Goal: Navigation & Orientation: Go to known website

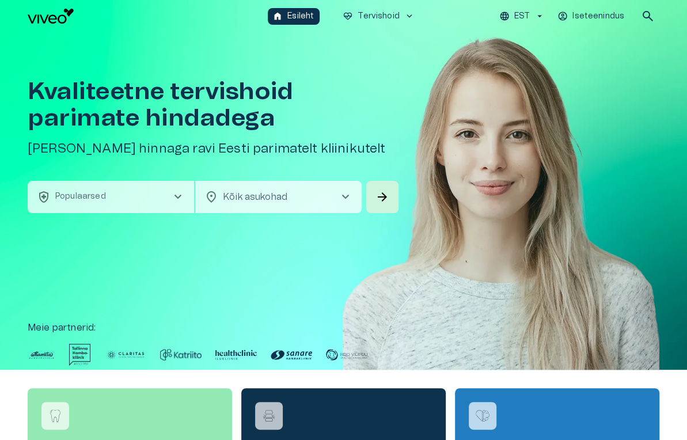
click at [687, 136] on html "home Esileht ecg_heart Tervishoid keyboard_arrow_down EST Iseteenindus search K…" at bounding box center [343, 220] width 687 height 440
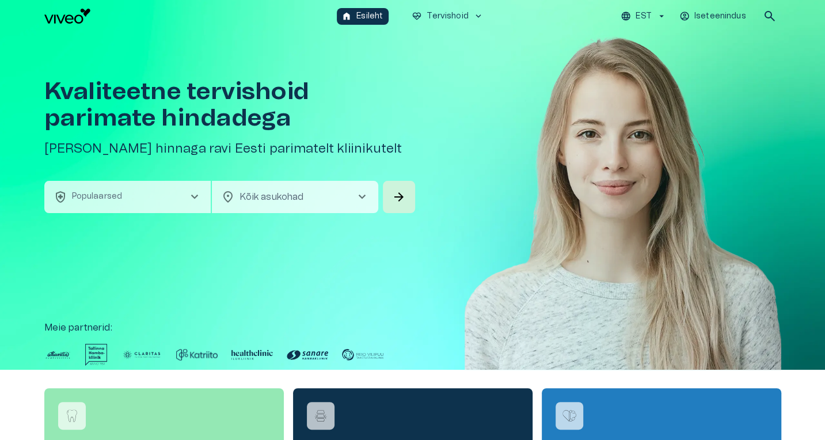
click at [632, 170] on img at bounding box center [623, 218] width 317 height 372
click at [605, 170] on img at bounding box center [623, 218] width 317 height 372
